Goal: Task Accomplishment & Management: Use online tool/utility

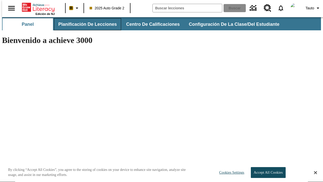
click at [84, 24] on span "Planificación de lecciones" at bounding box center [87, 24] width 59 height 6
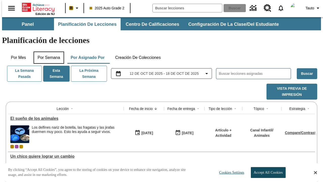
click at [47, 51] on button "Por semana" at bounding box center [49, 57] width 31 height 12
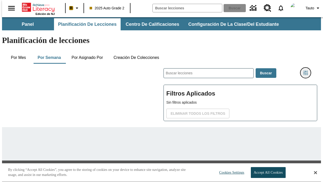
click at [307, 70] on icon "Menú lateral de filtros" at bounding box center [305, 72] width 5 height 5
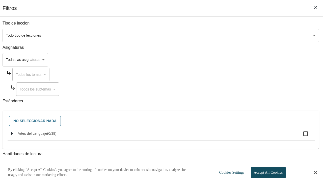
click at [222, 35] on body "Saltar al contenido principal Edición de NJ B 2025 Auto Grade 2 Buscar 0 Tauto …" at bounding box center [161, 120] width 319 height 206
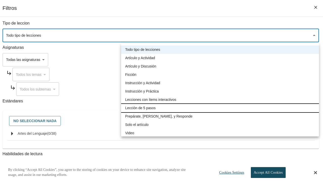
click at [220, 108] on li "Lección de 5 pasos" at bounding box center [220, 108] width 198 height 8
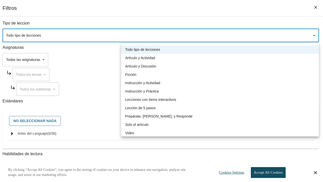
type input "1"
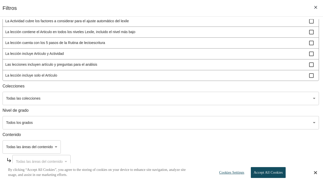
click at [221, 122] on body "Saltar al contenido principal Edición de NJ B 2025 Auto Grade 2 Buscar 0 Tauto …" at bounding box center [161, 120] width 319 height 206
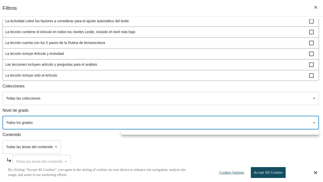
scroll to position [236, 1]
type input "1"
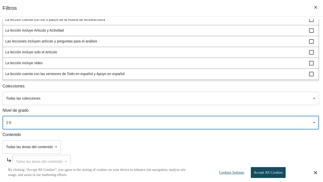
scroll to position [190, 1]
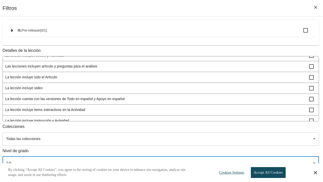
click at [221, 85] on span "La lección incluye video" at bounding box center [157, 87] width 304 height 5
checkbox input "true"
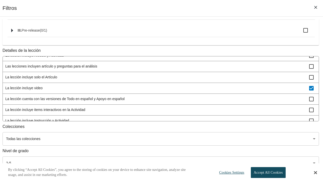
scroll to position [236, 1]
